Goal: Check status

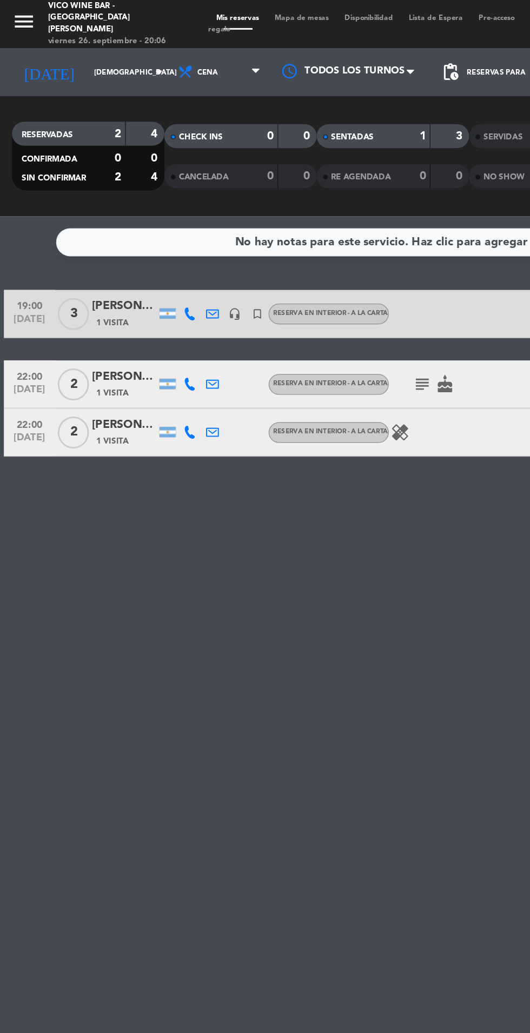
click at [74, 48] on input "[DEMOGRAPHIC_DATA] [DATE]" at bounding box center [92, 49] width 68 height 17
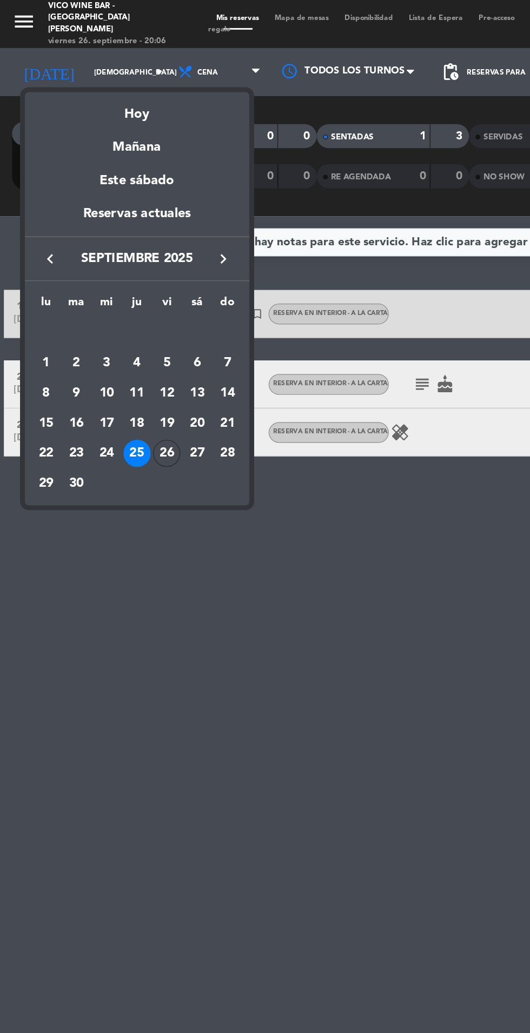
click at [104, 96] on div "Mañana" at bounding box center [92, 95] width 151 height 22
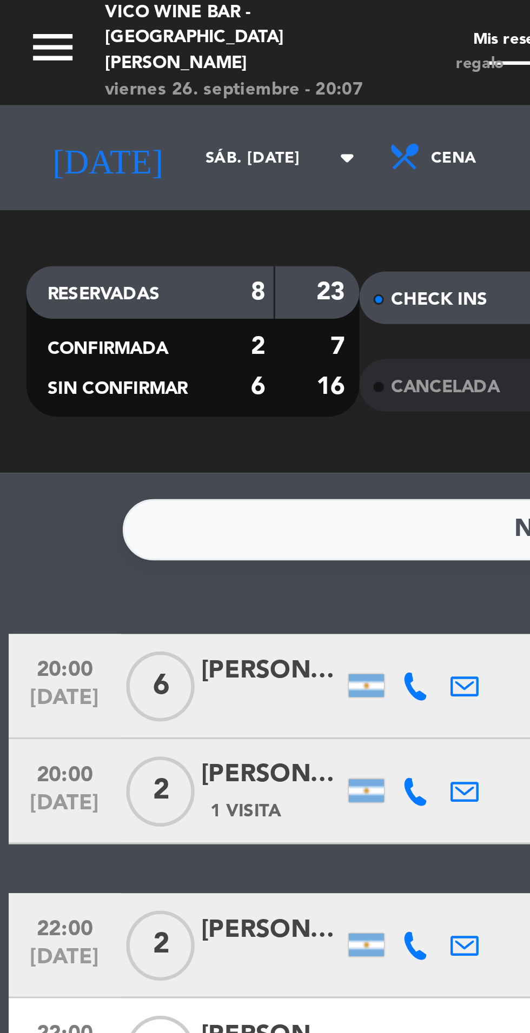
click at [69, 50] on input "sáb. [DATE]" at bounding box center [92, 49] width 68 height 17
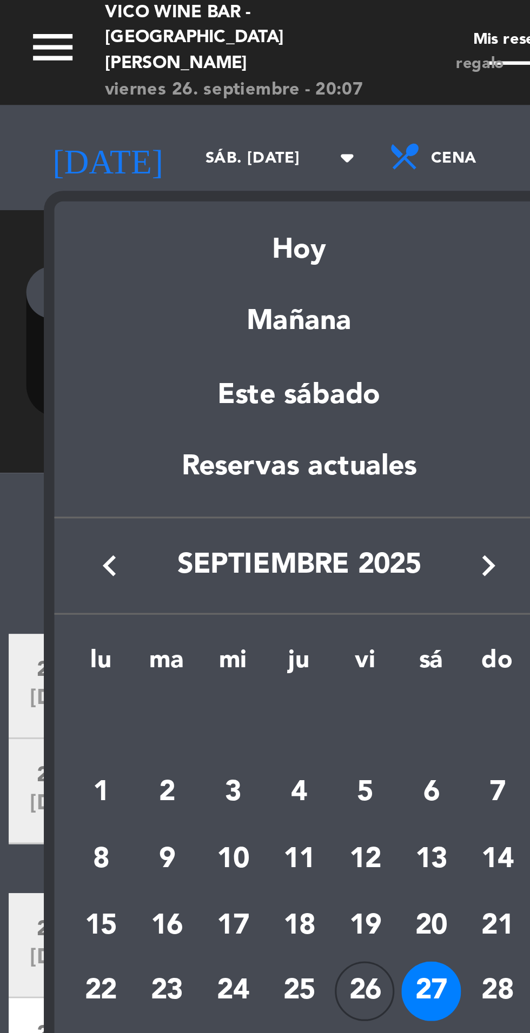
click at [100, 79] on div "Hoy" at bounding box center [92, 73] width 151 height 22
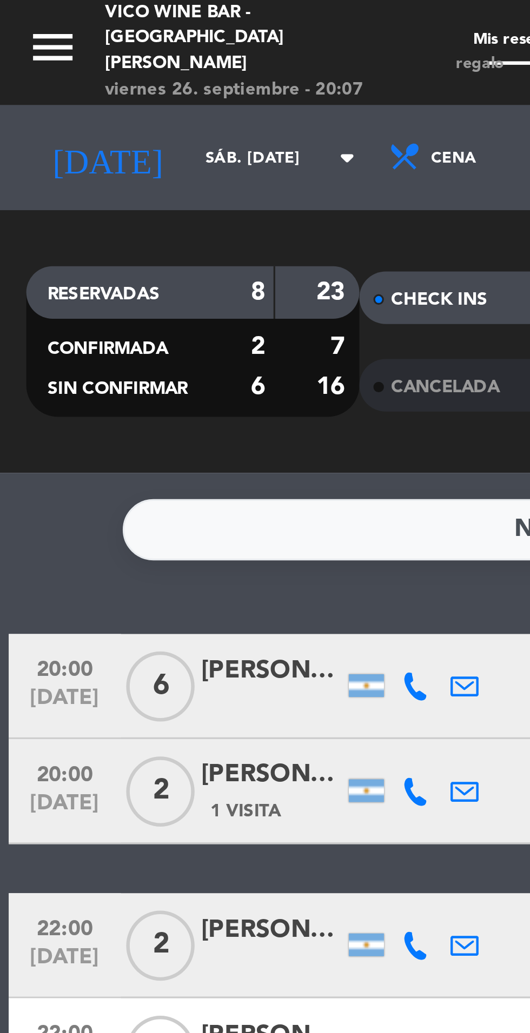
type input "vie. [DATE]"
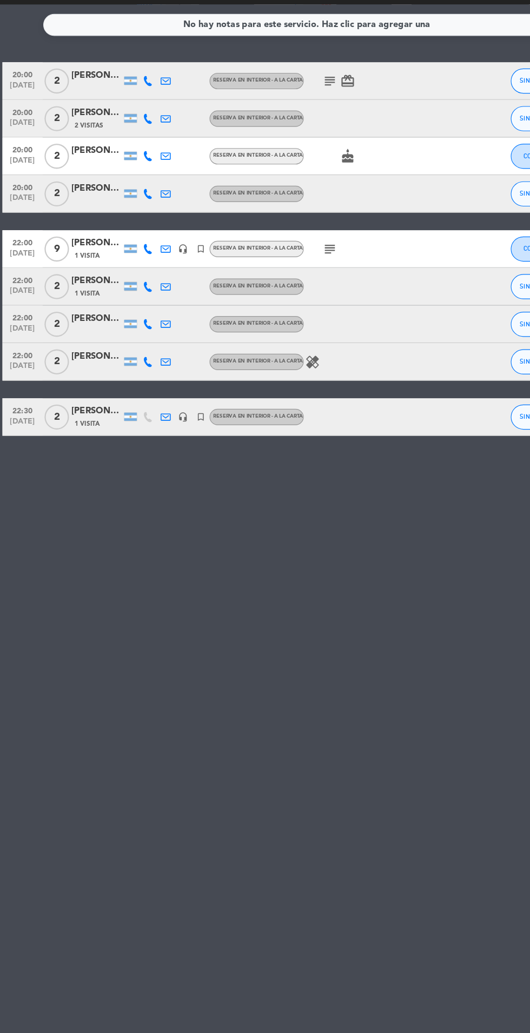
scroll to position [37, 0]
